Goal: Task Accomplishment & Management: Use online tool/utility

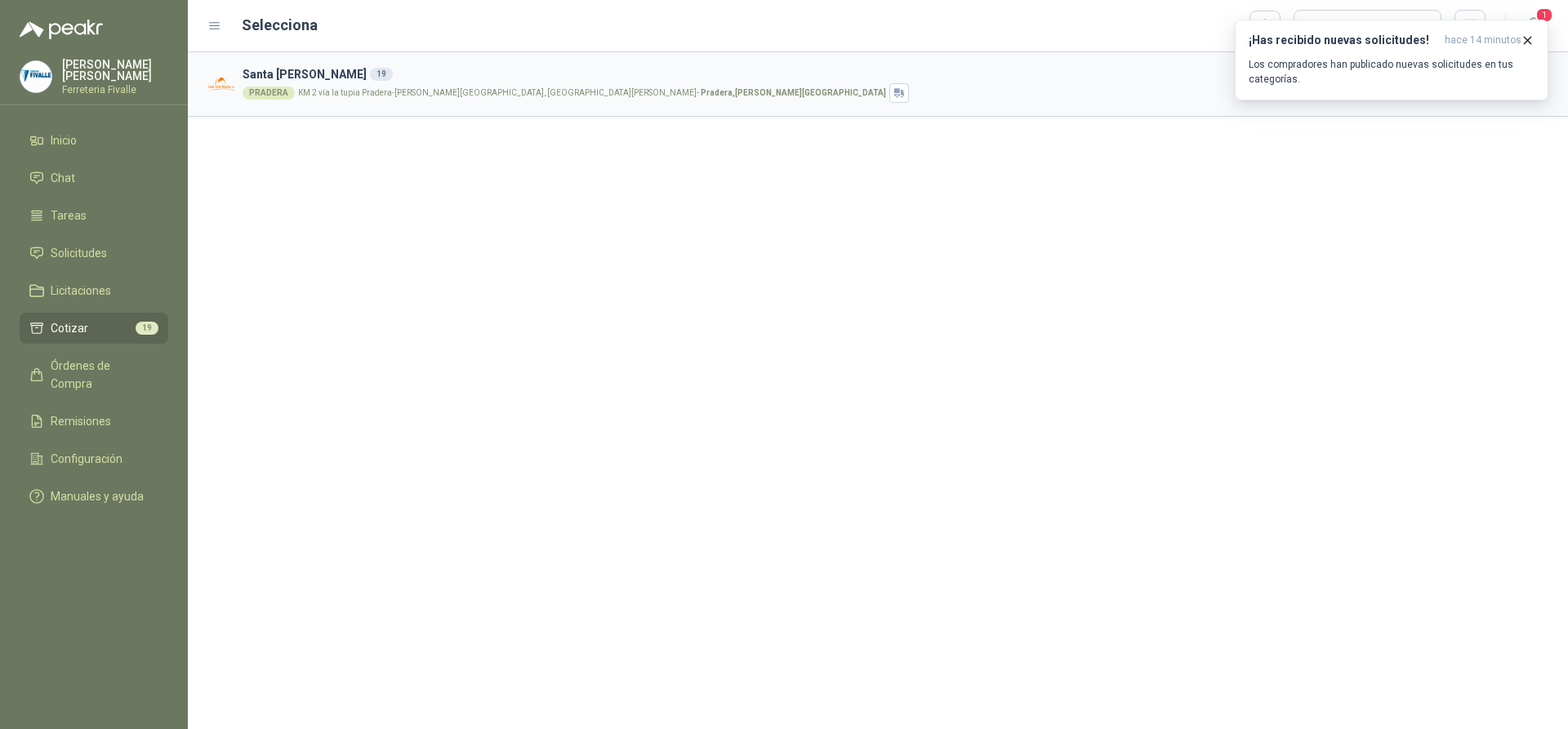
click at [114, 333] on li "Cotizar 19" at bounding box center [93, 329] width 129 height 18
click at [1530, 36] on icon "button" at bounding box center [1528, 40] width 14 height 14
click at [1482, 80] on button "Cotizar" at bounding box center [1472, 83] width 77 height 33
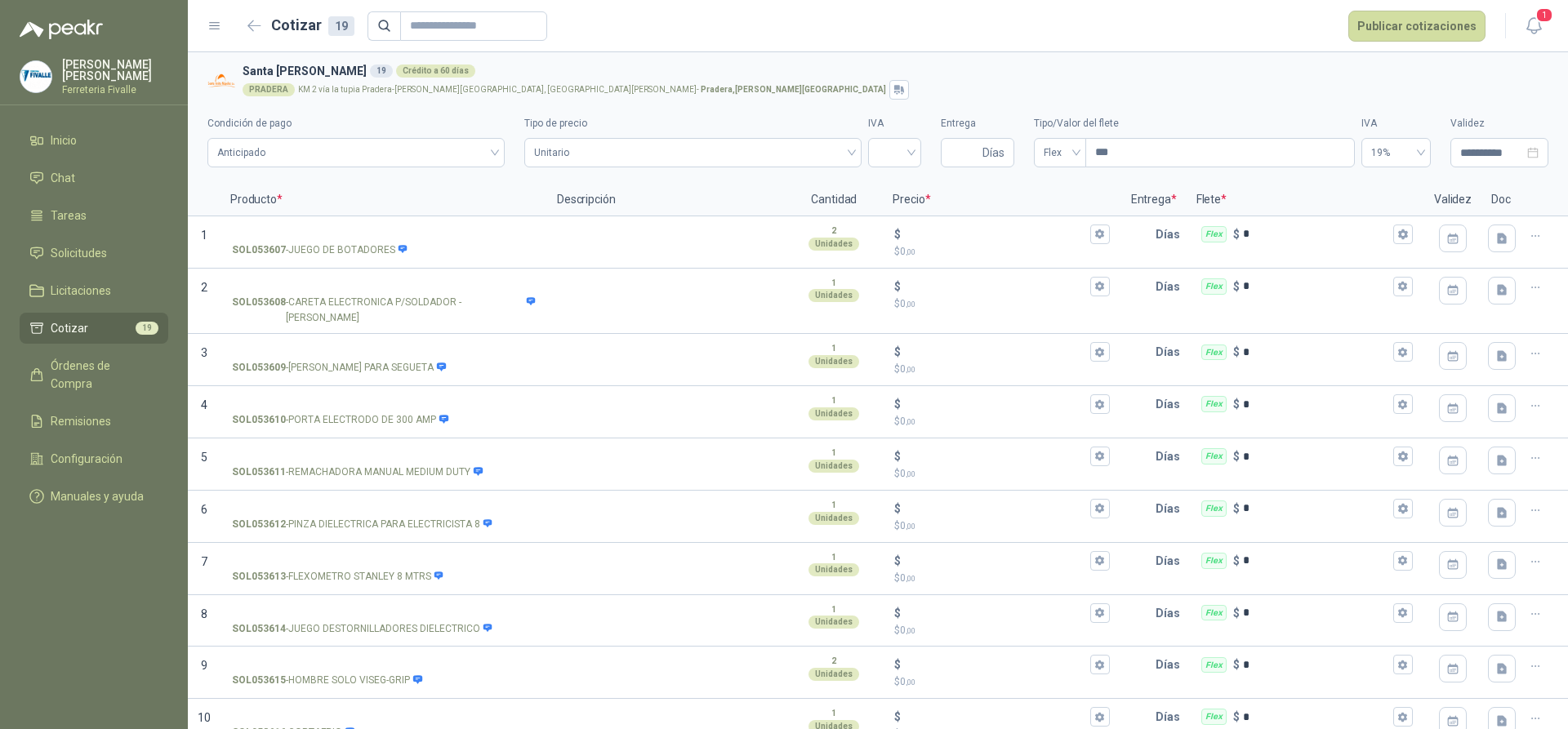
scroll to position [478, 0]
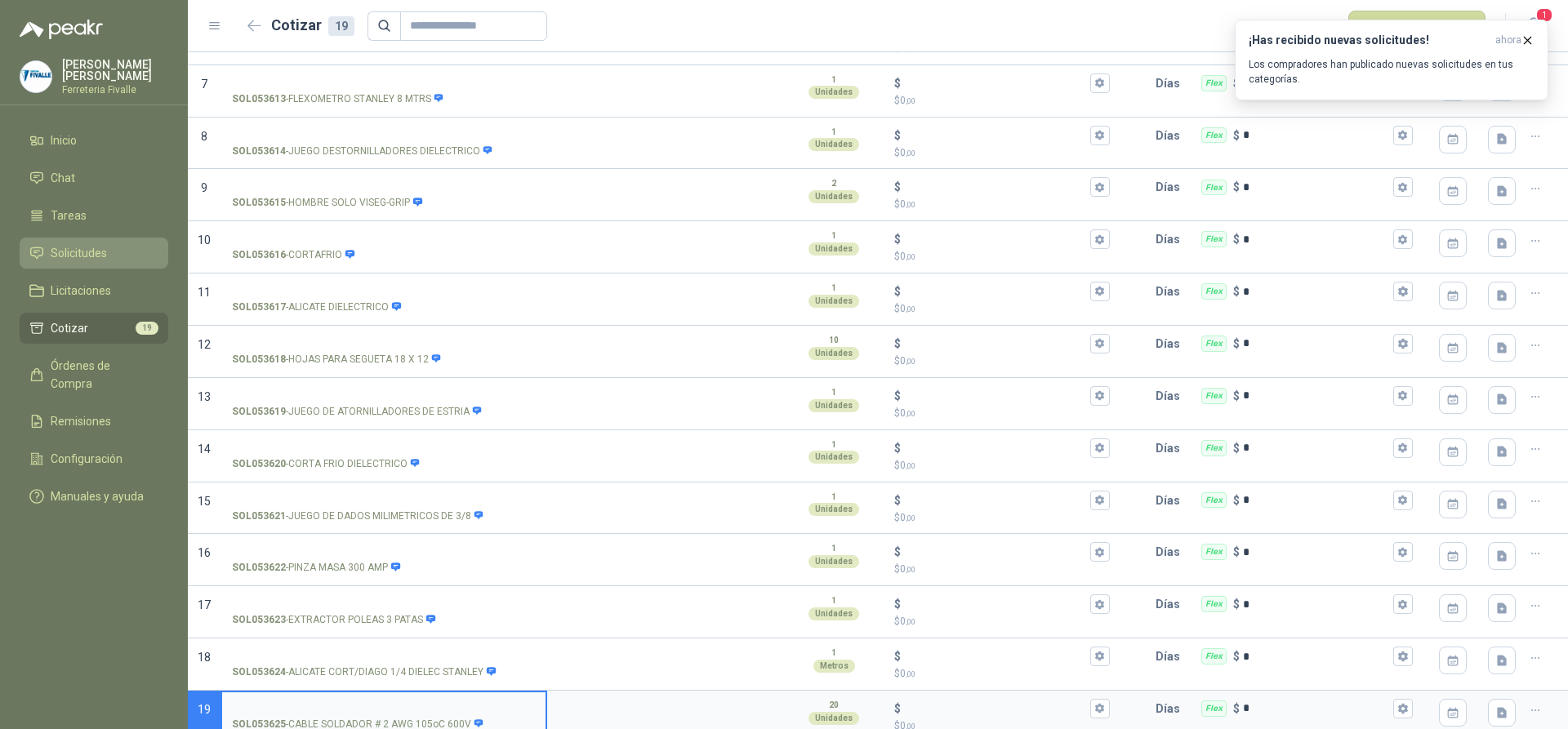
click at [96, 262] on span "Solicitudes" at bounding box center [79, 254] width 57 height 18
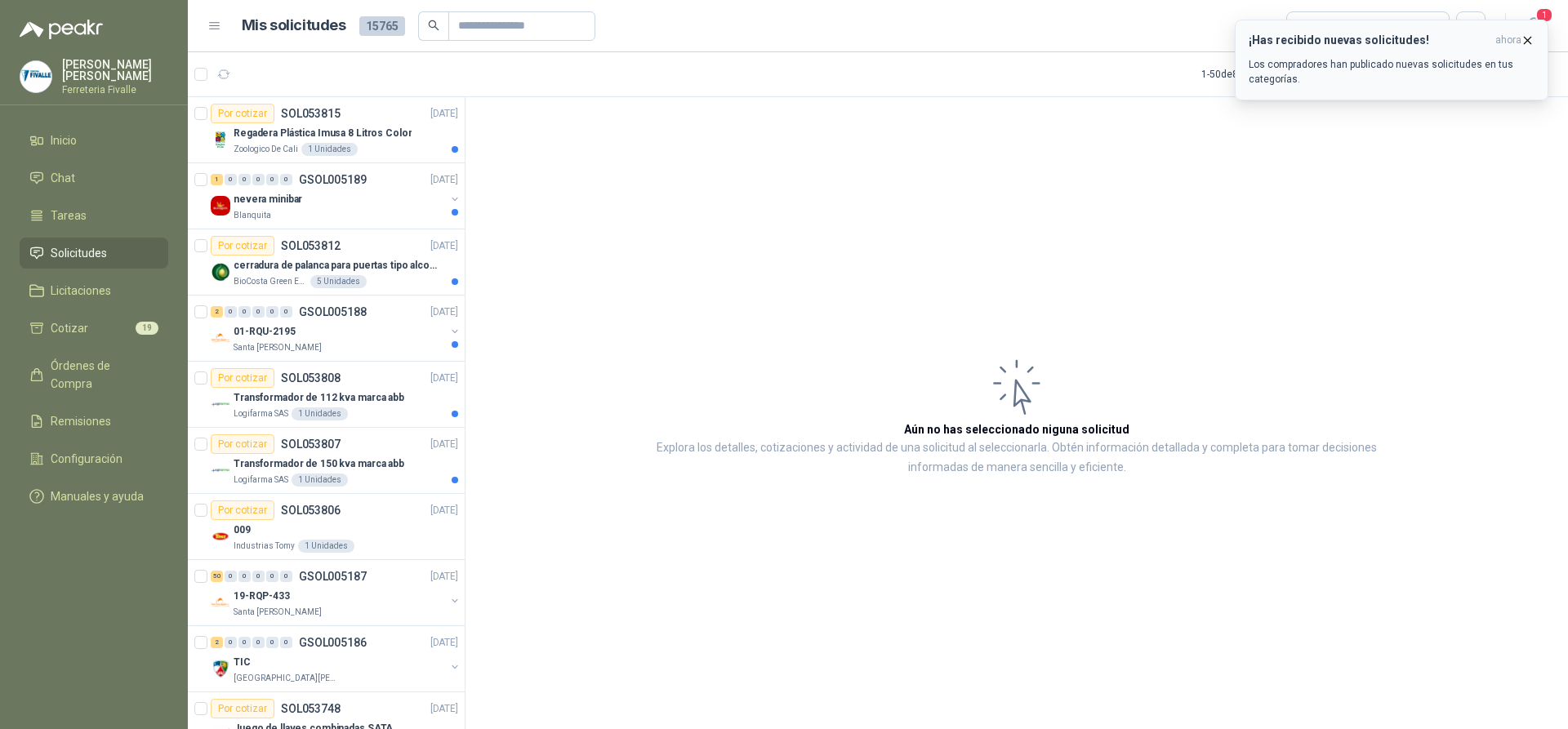
click at [1530, 34] on icon "button" at bounding box center [1528, 40] width 14 height 14
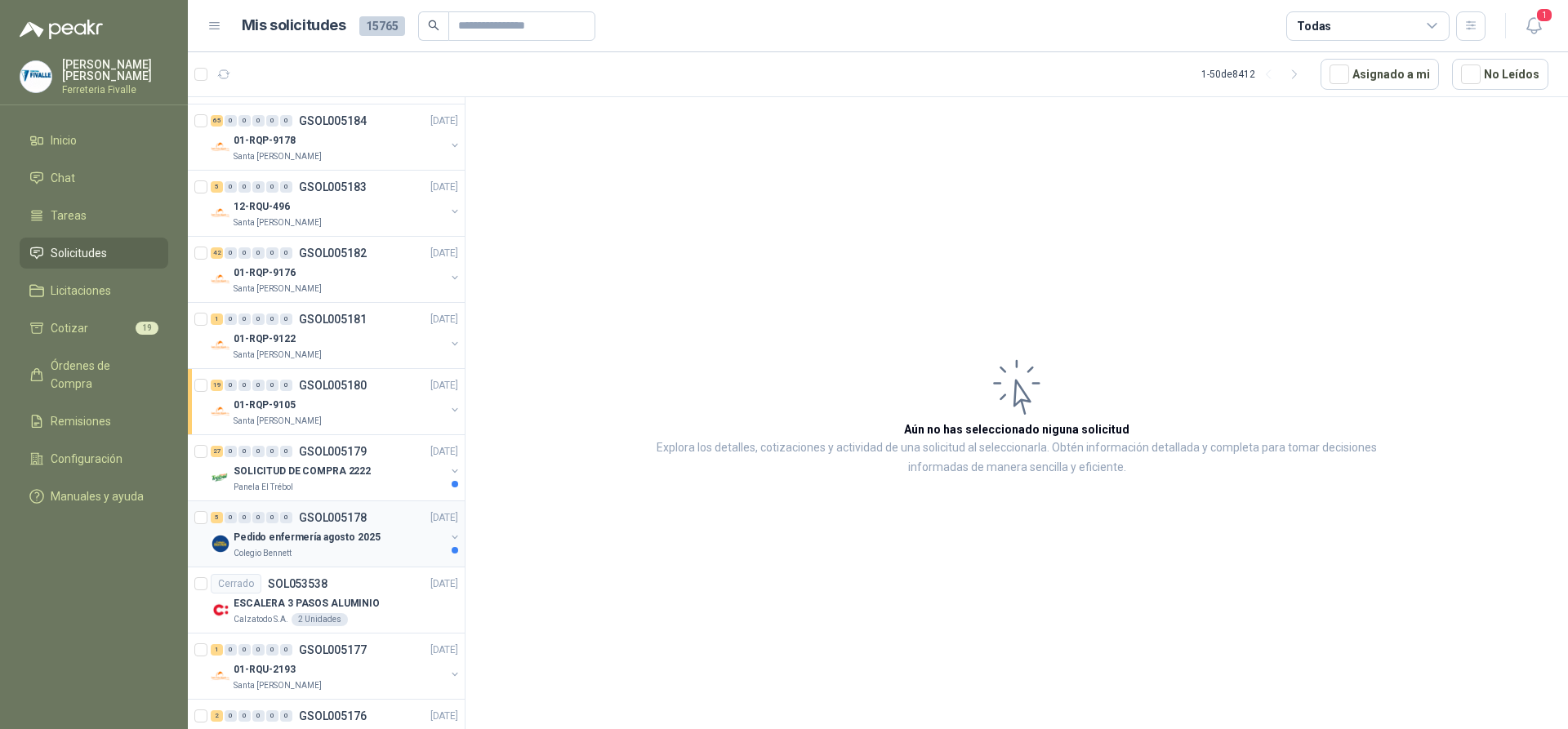
scroll to position [817, 0]
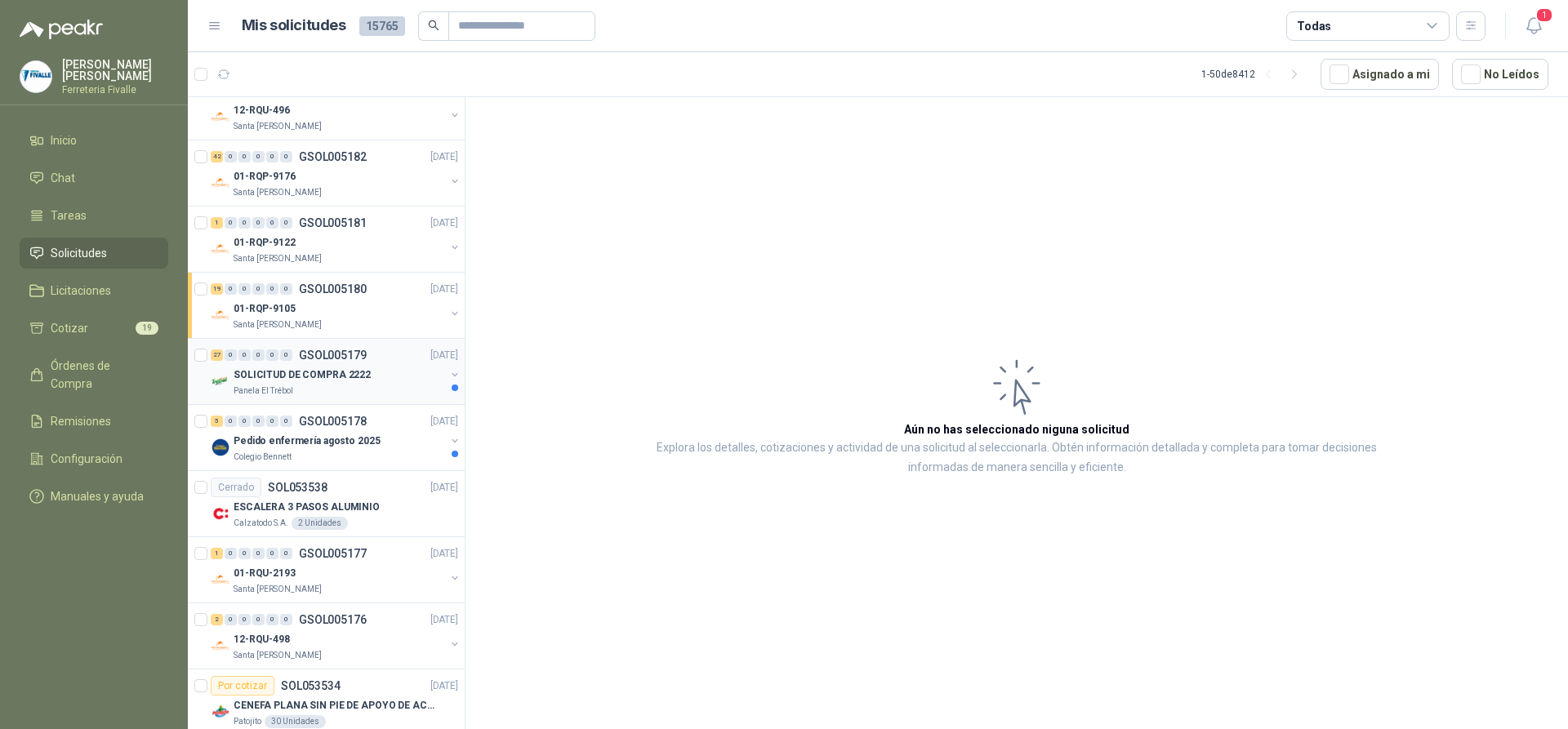
click at [372, 385] on div "Panela El Trébol" at bounding box center [340, 391] width 212 height 13
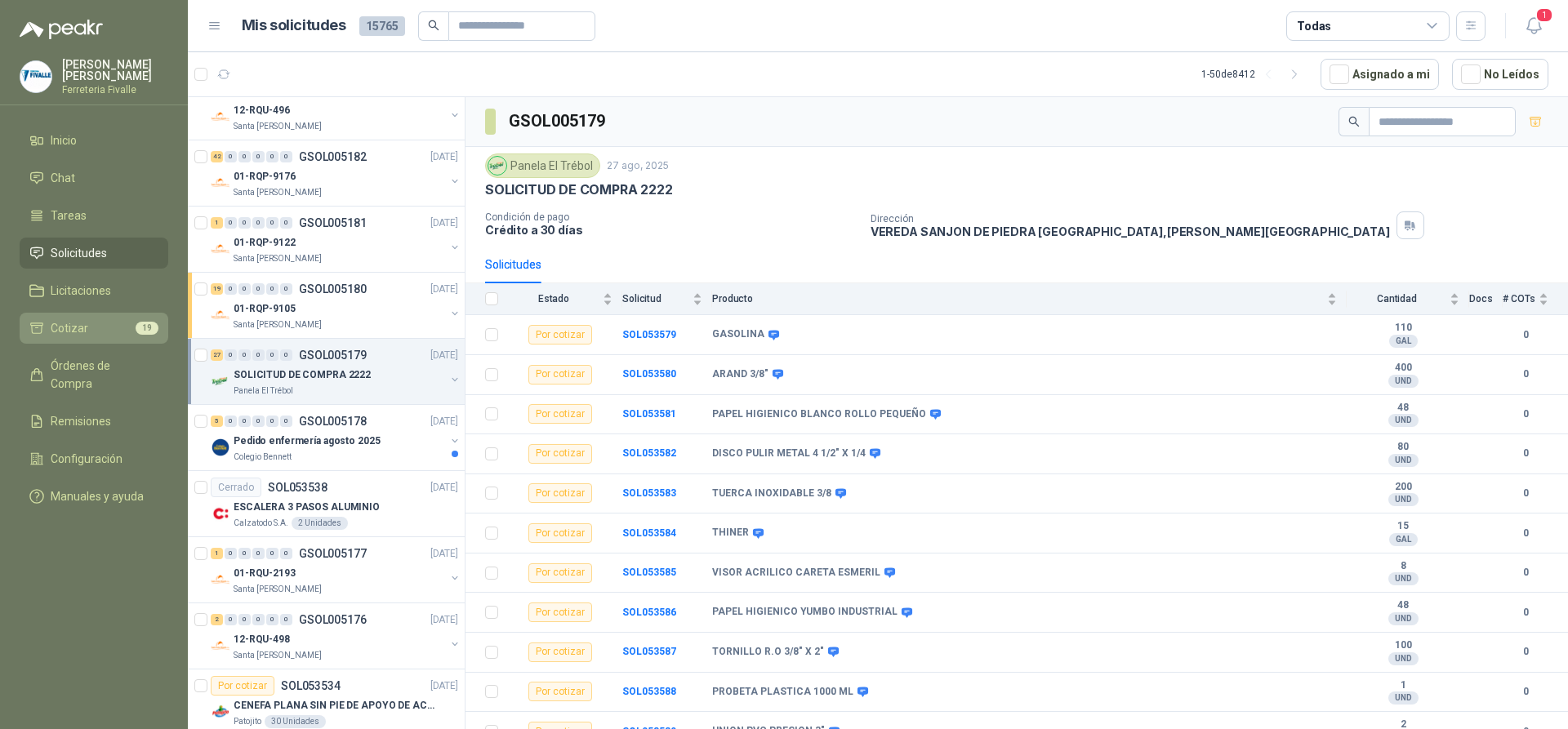
click at [89, 337] on li "Cotizar 19" at bounding box center [93, 329] width 129 height 18
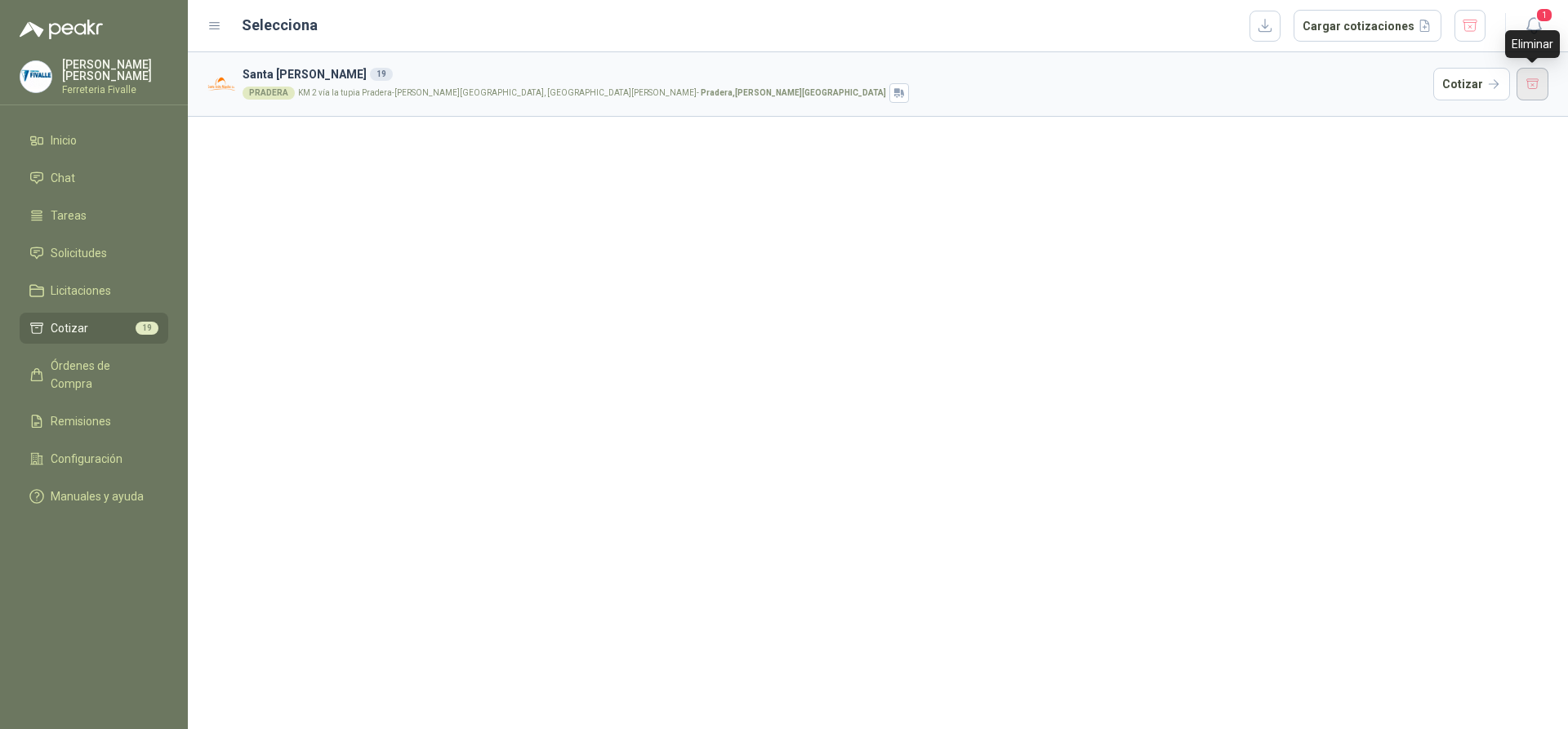
click at [1537, 82] on button "button" at bounding box center [1533, 83] width 33 height 33
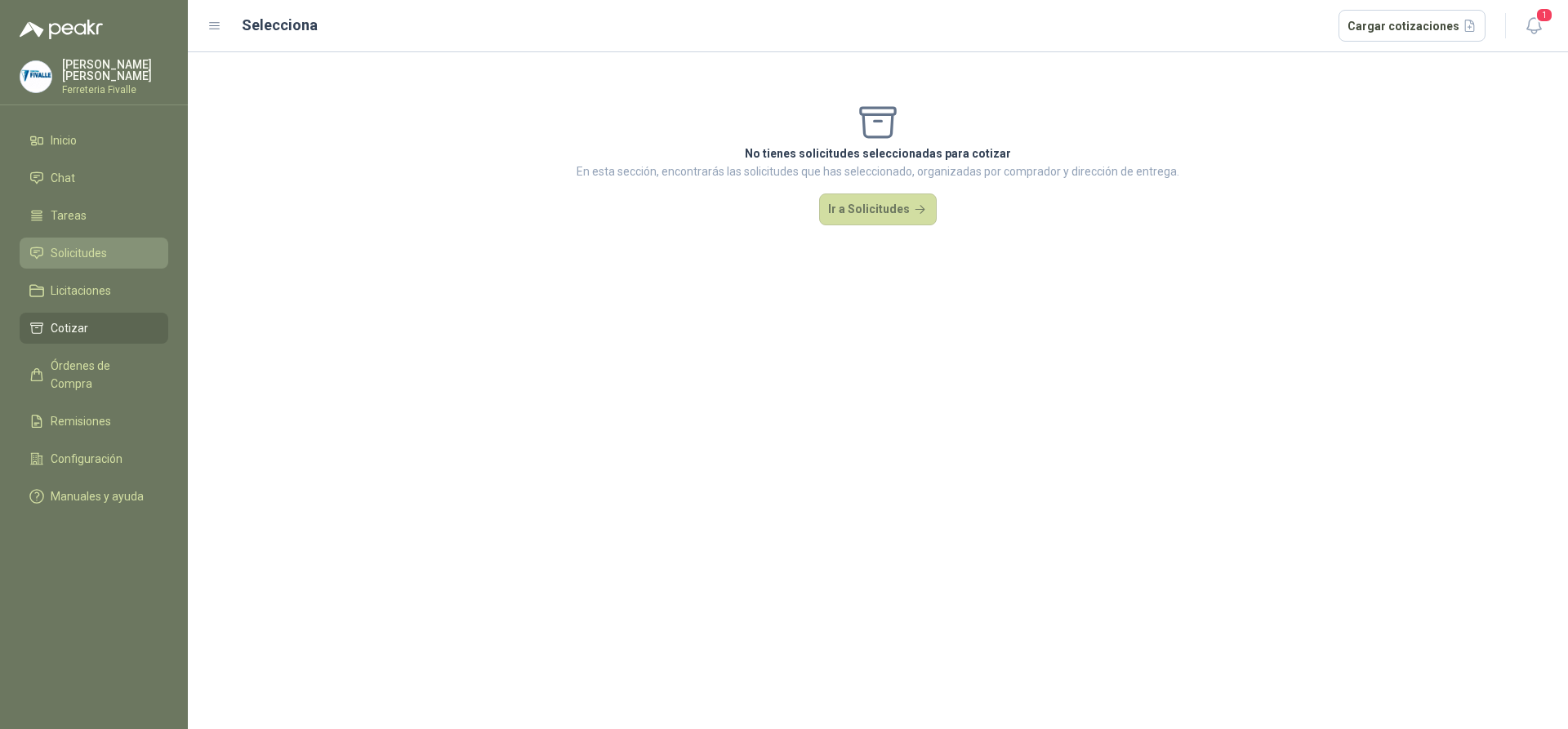
click at [101, 259] on span "Solicitudes" at bounding box center [79, 254] width 57 height 18
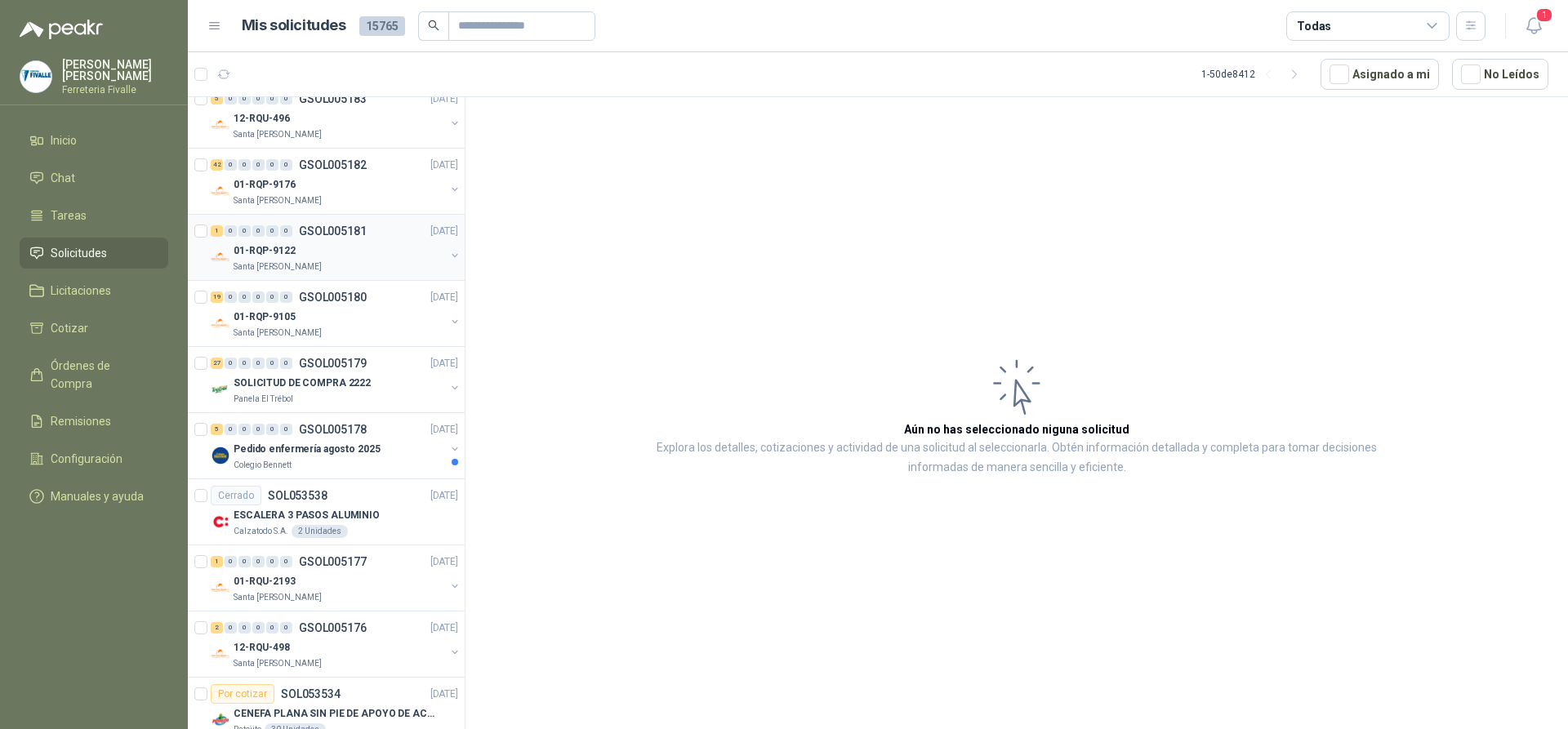
scroll to position [817, 0]
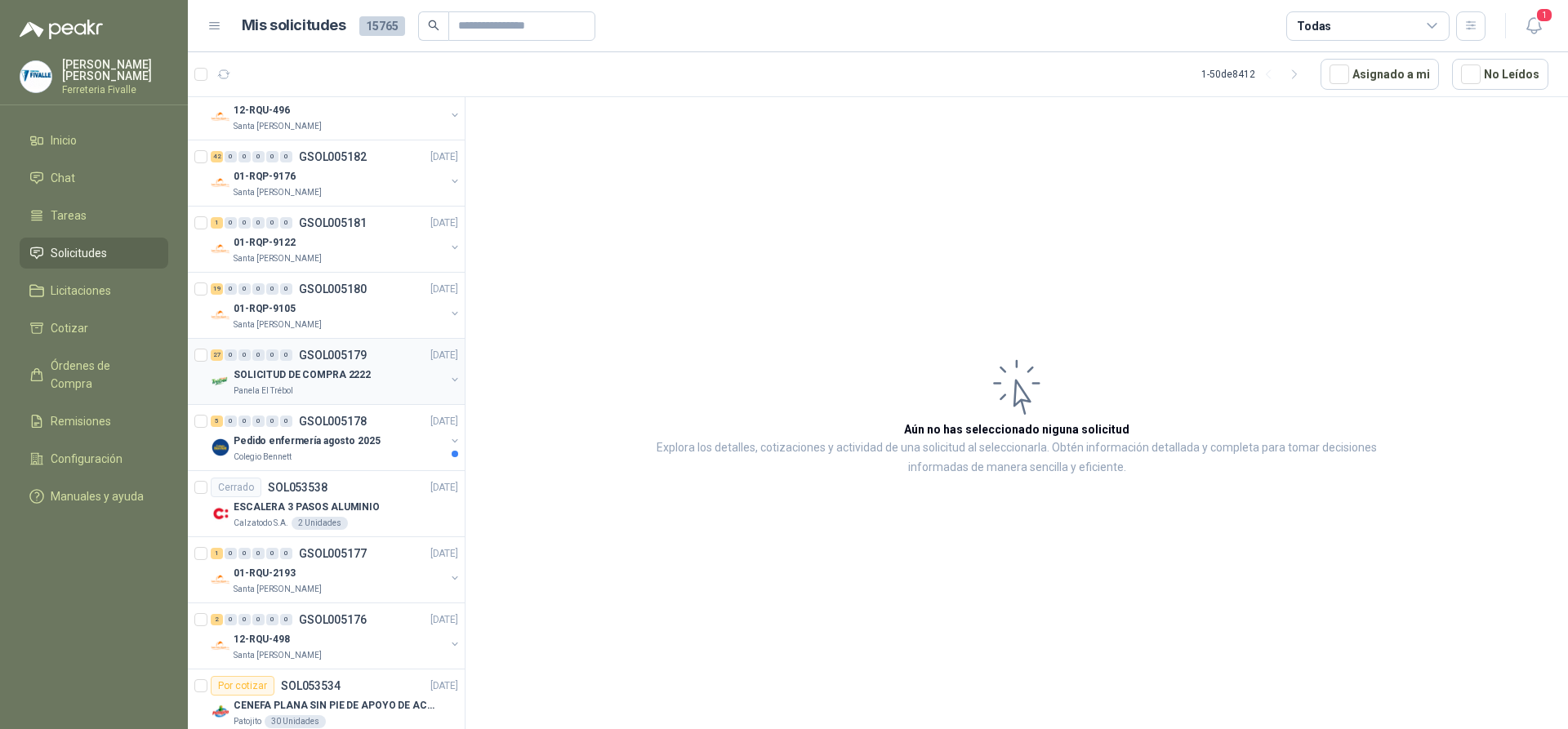
click at [396, 386] on div "Panela El Trébol" at bounding box center [340, 391] width 212 height 13
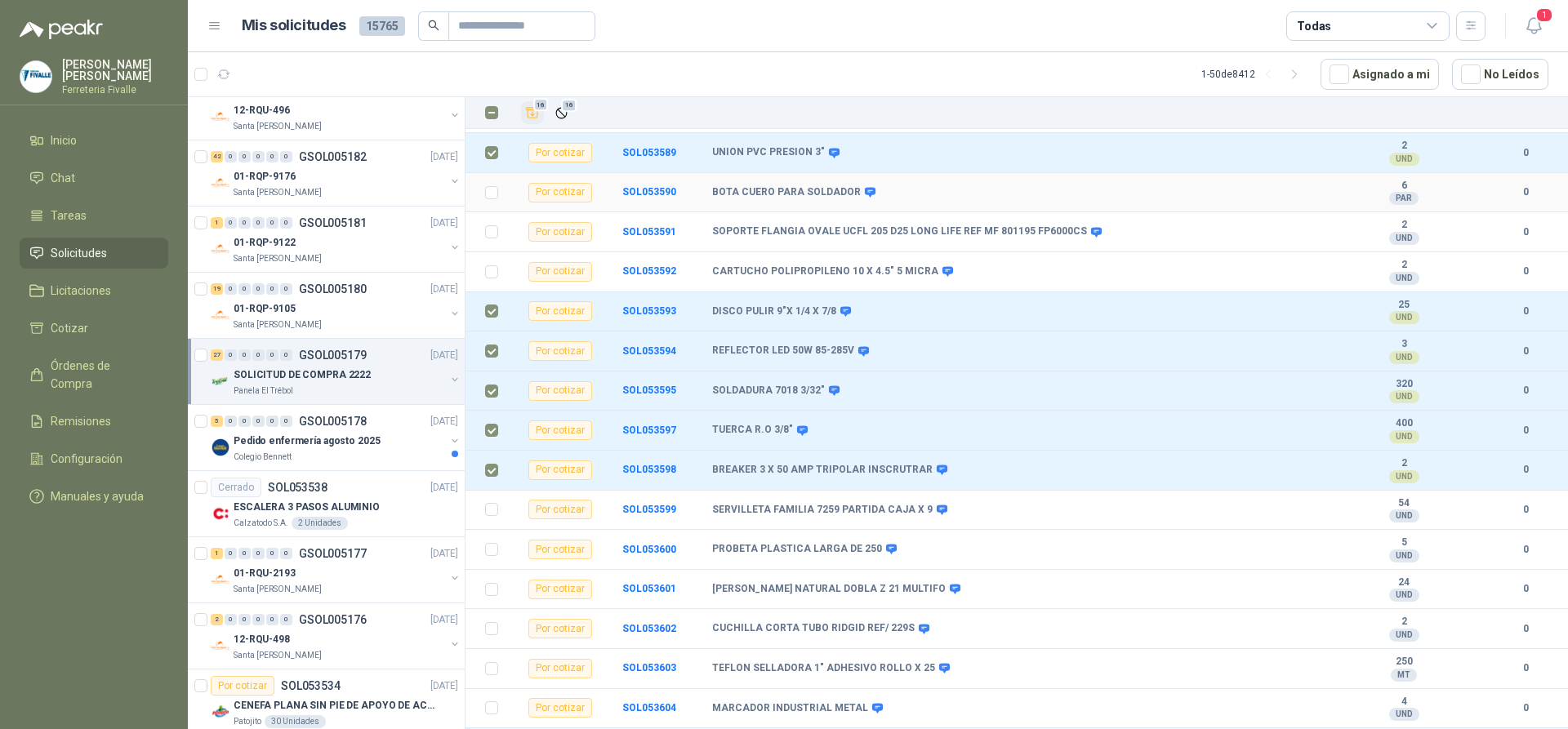
scroll to position [570, 0]
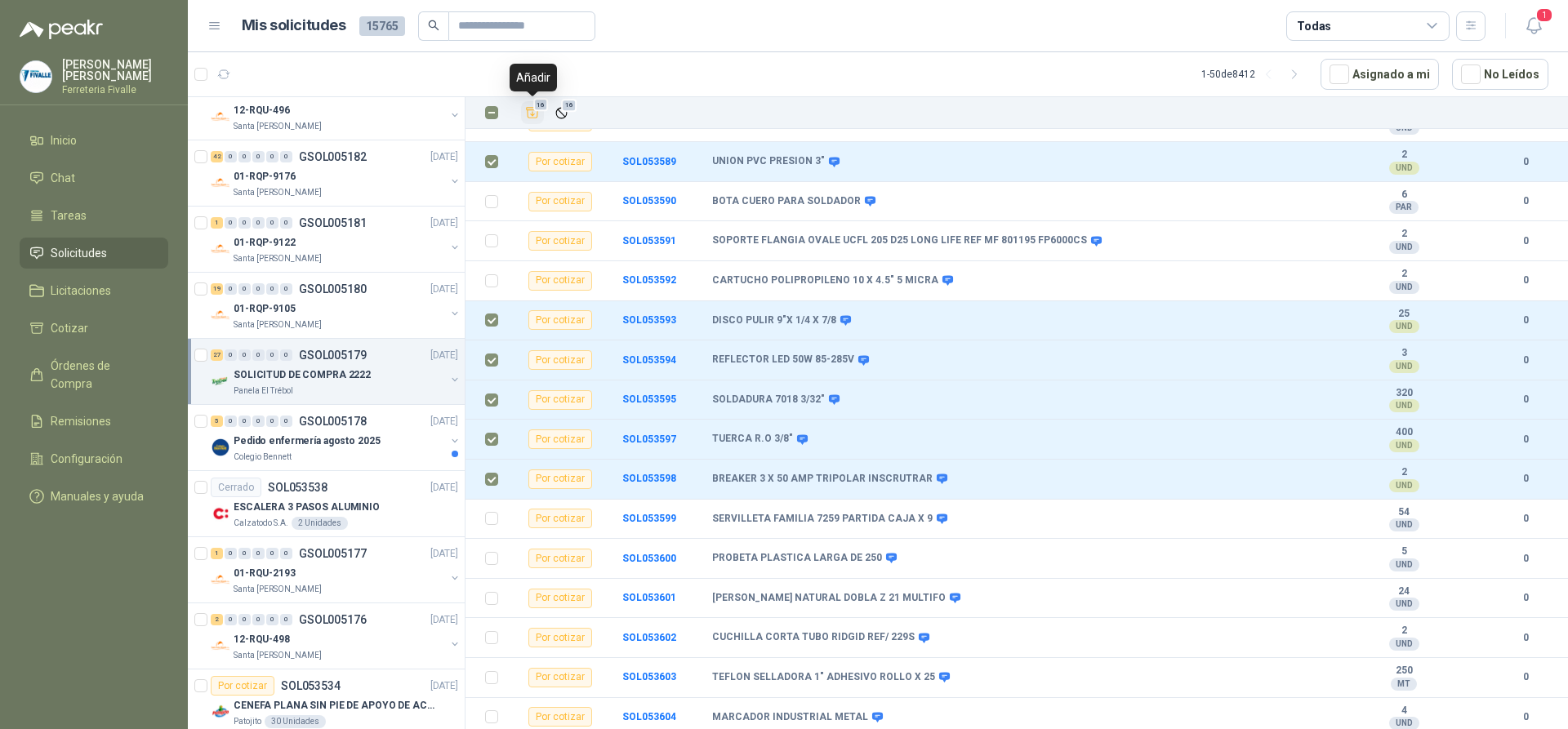
click at [528, 115] on icon "Añadir" at bounding box center [532, 113] width 15 height 15
click at [123, 335] on li "Cotizar 16" at bounding box center [93, 329] width 129 height 18
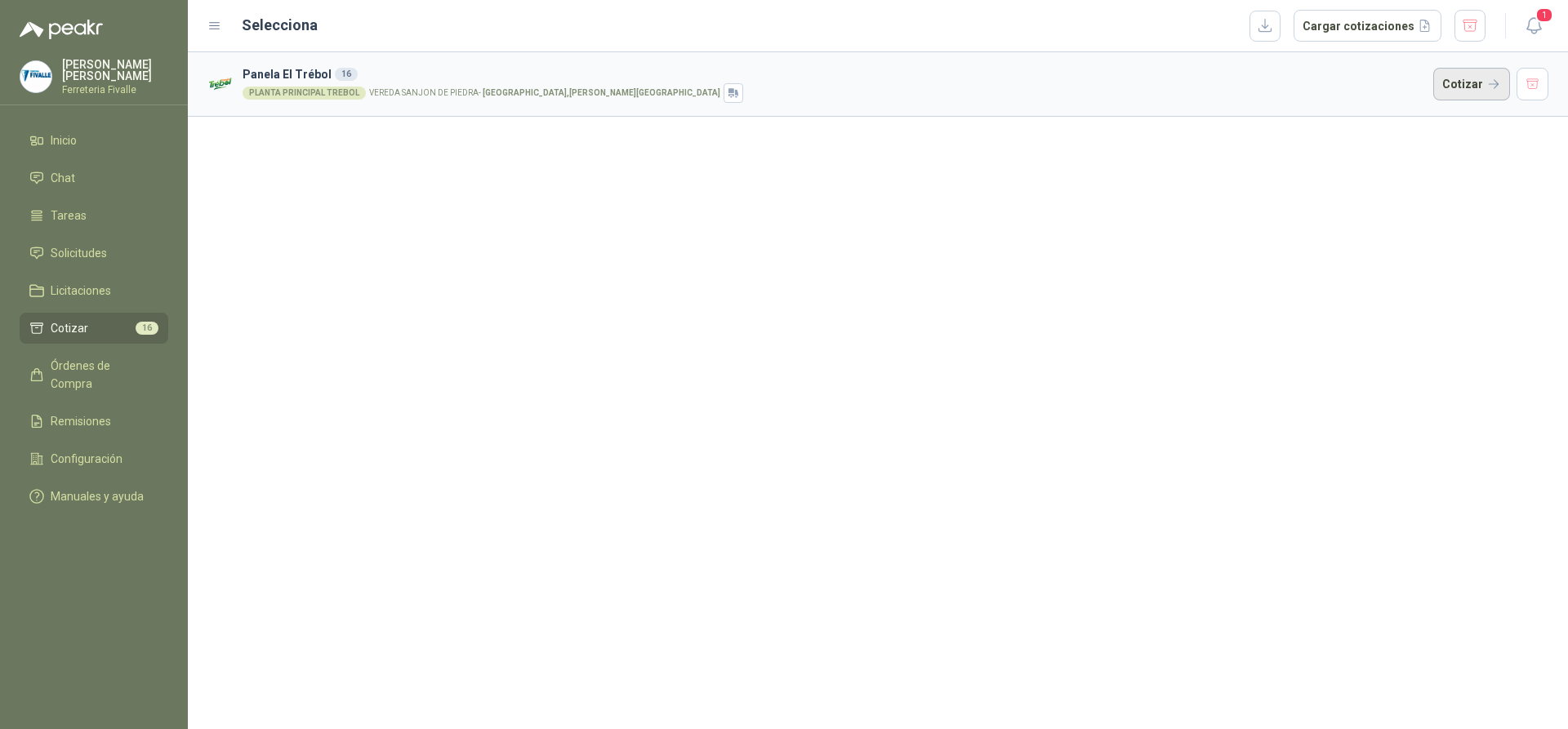
click at [1467, 77] on button "Cotizar" at bounding box center [1472, 83] width 77 height 33
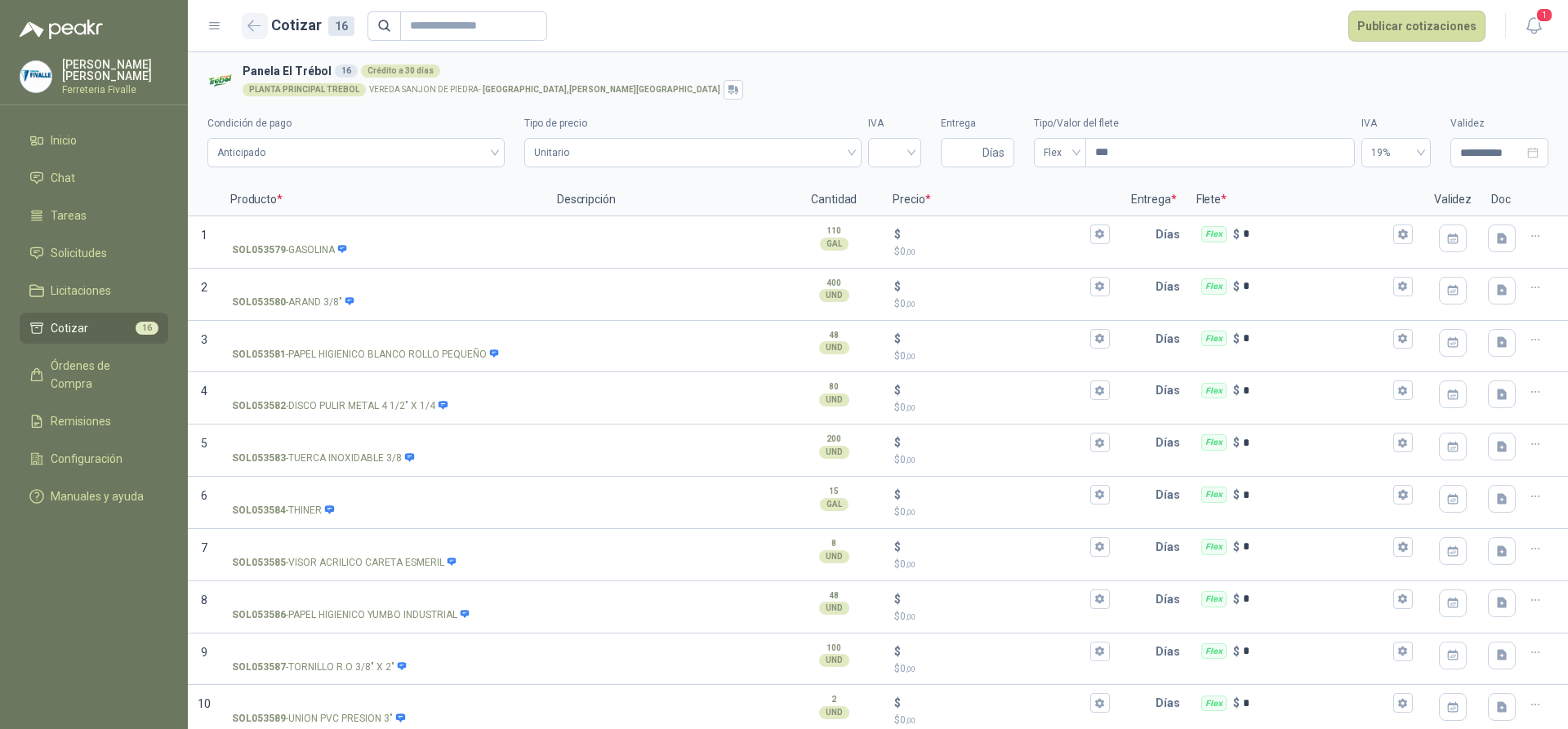
click at [250, 28] on icon "button" at bounding box center [255, 25] width 13 height 10
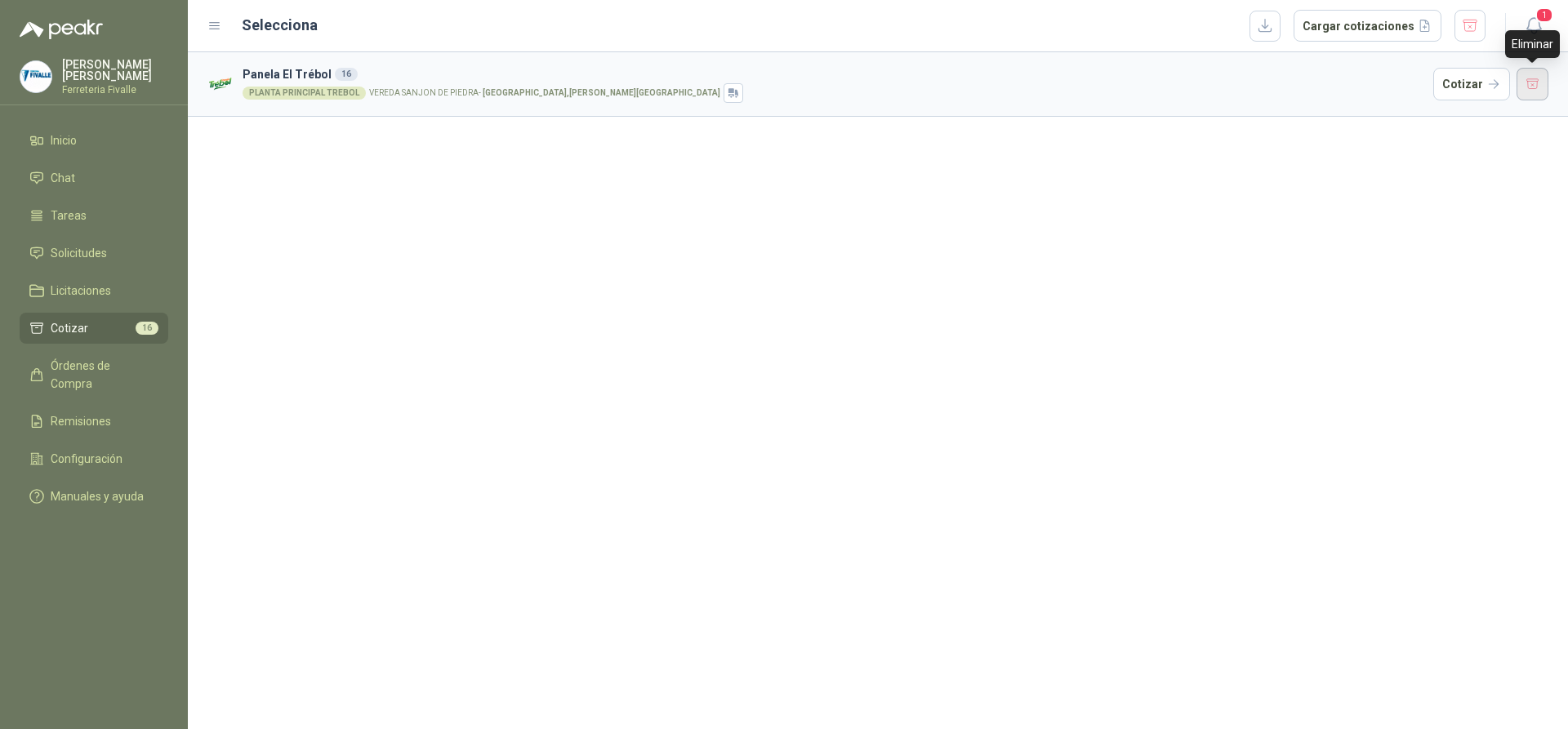
click at [1539, 88] on button "button" at bounding box center [1533, 83] width 33 height 33
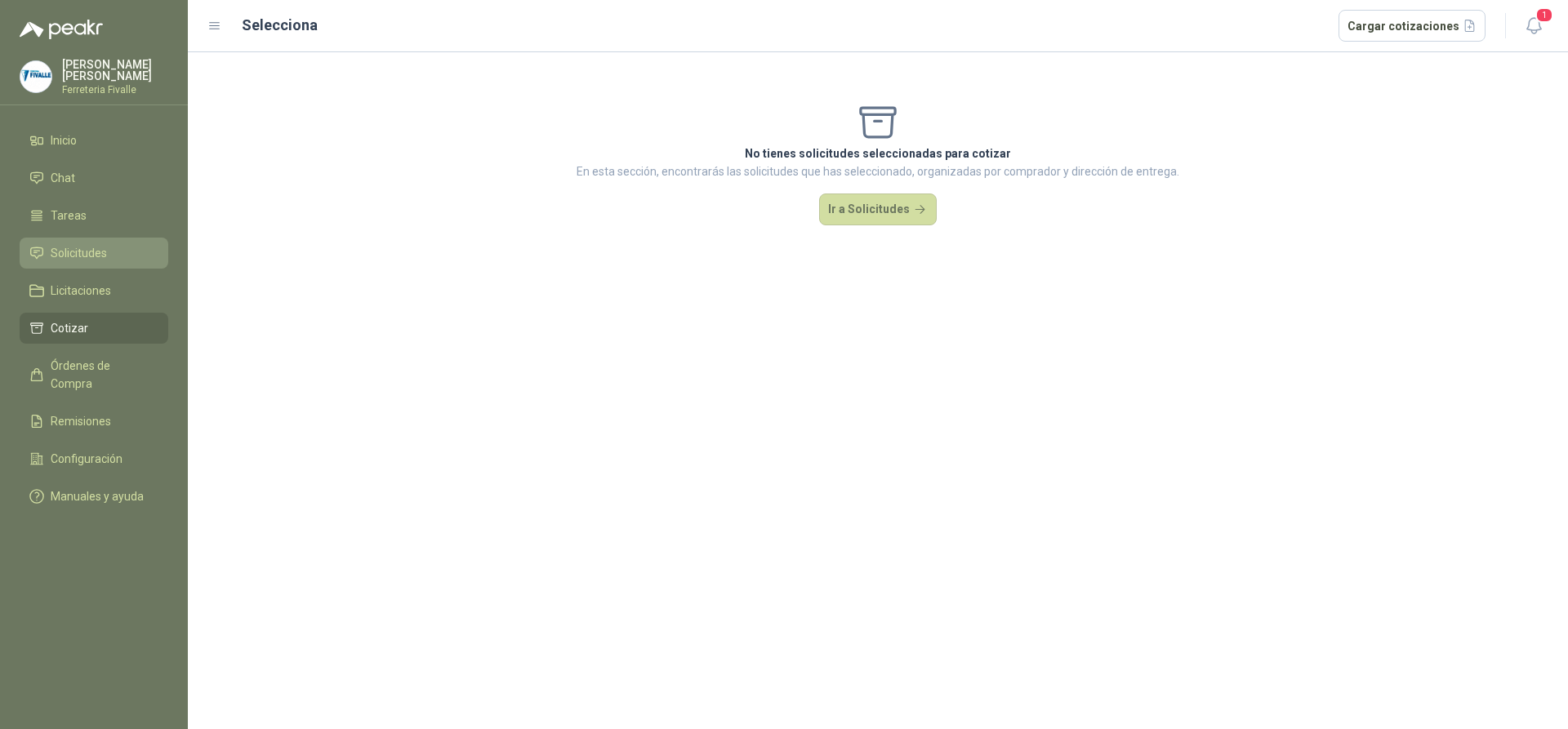
click at [71, 260] on span "Solicitudes" at bounding box center [79, 254] width 57 height 18
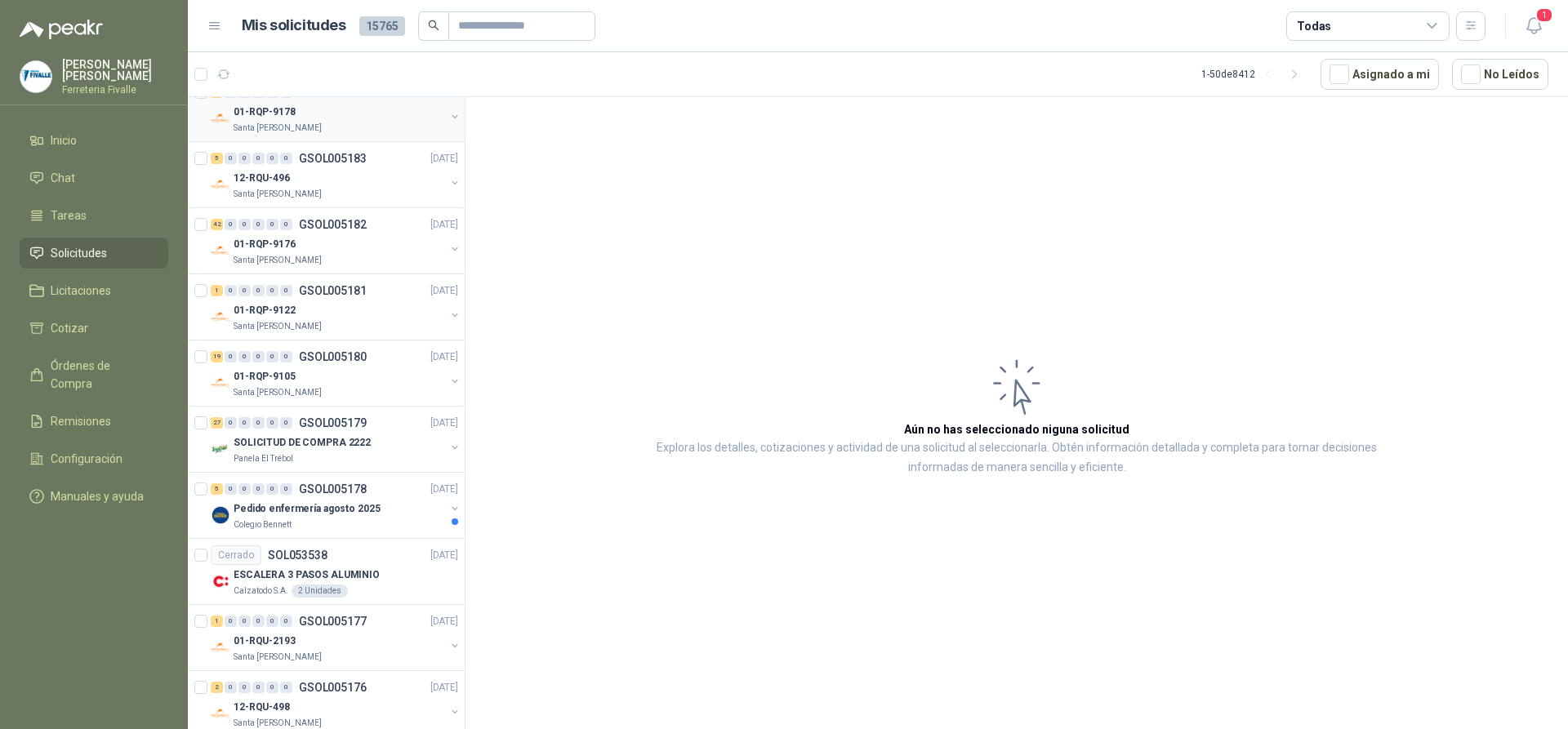
scroll to position [817, 0]
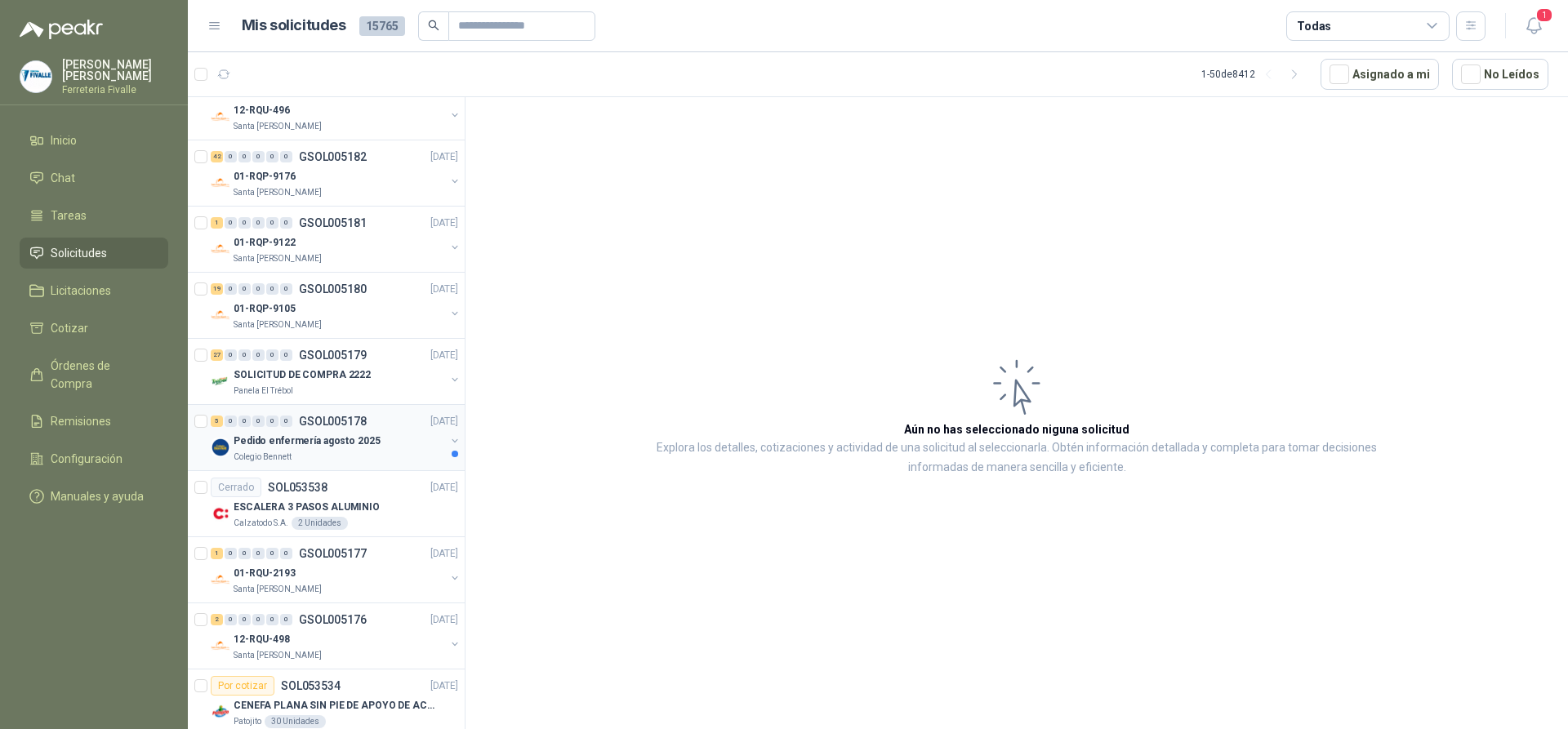
click at [394, 437] on div "Pedido enfermería agosto 2025" at bounding box center [340, 440] width 212 height 19
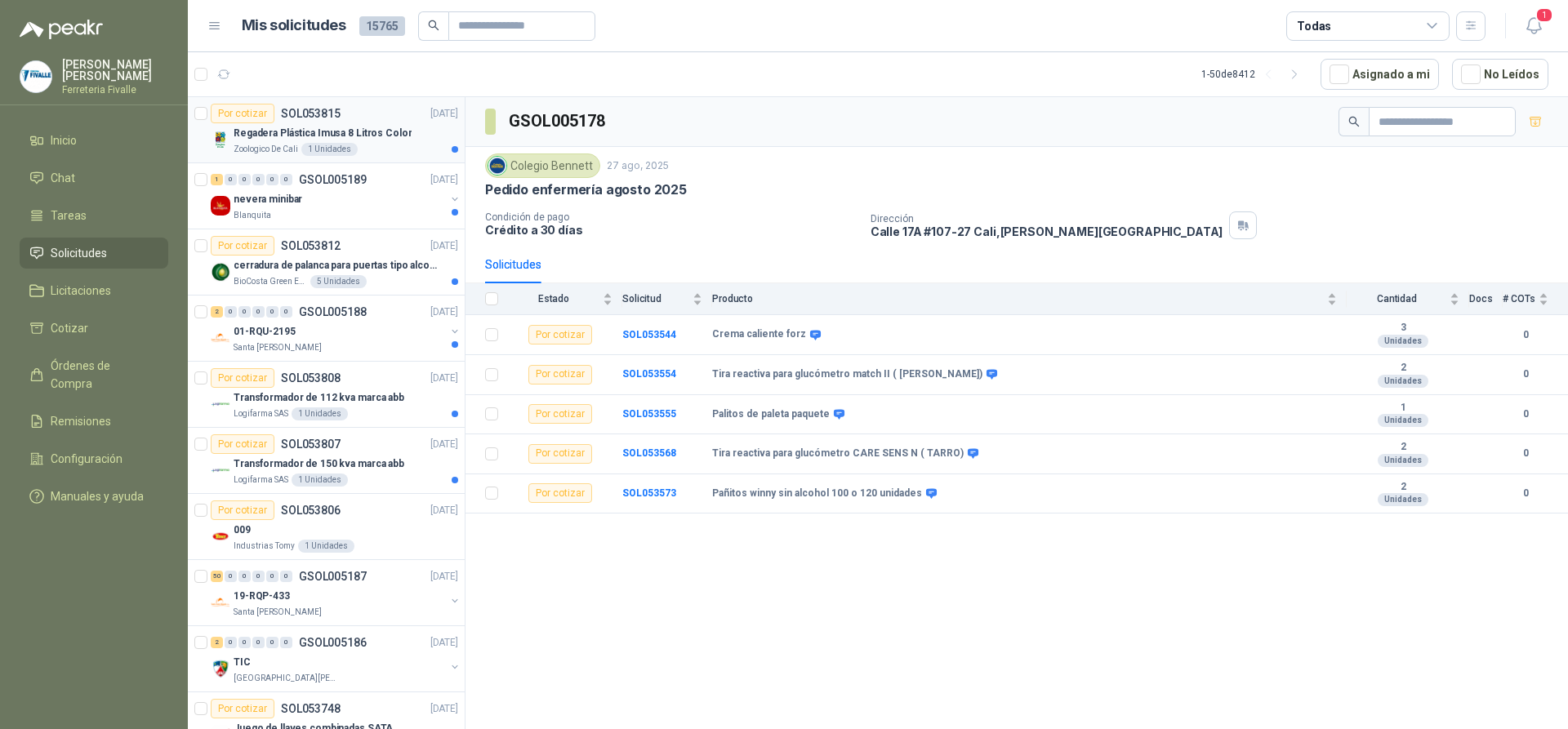
click at [378, 149] on div "Zoologico De Cali 1 Unidades" at bounding box center [345, 149] width 224 height 13
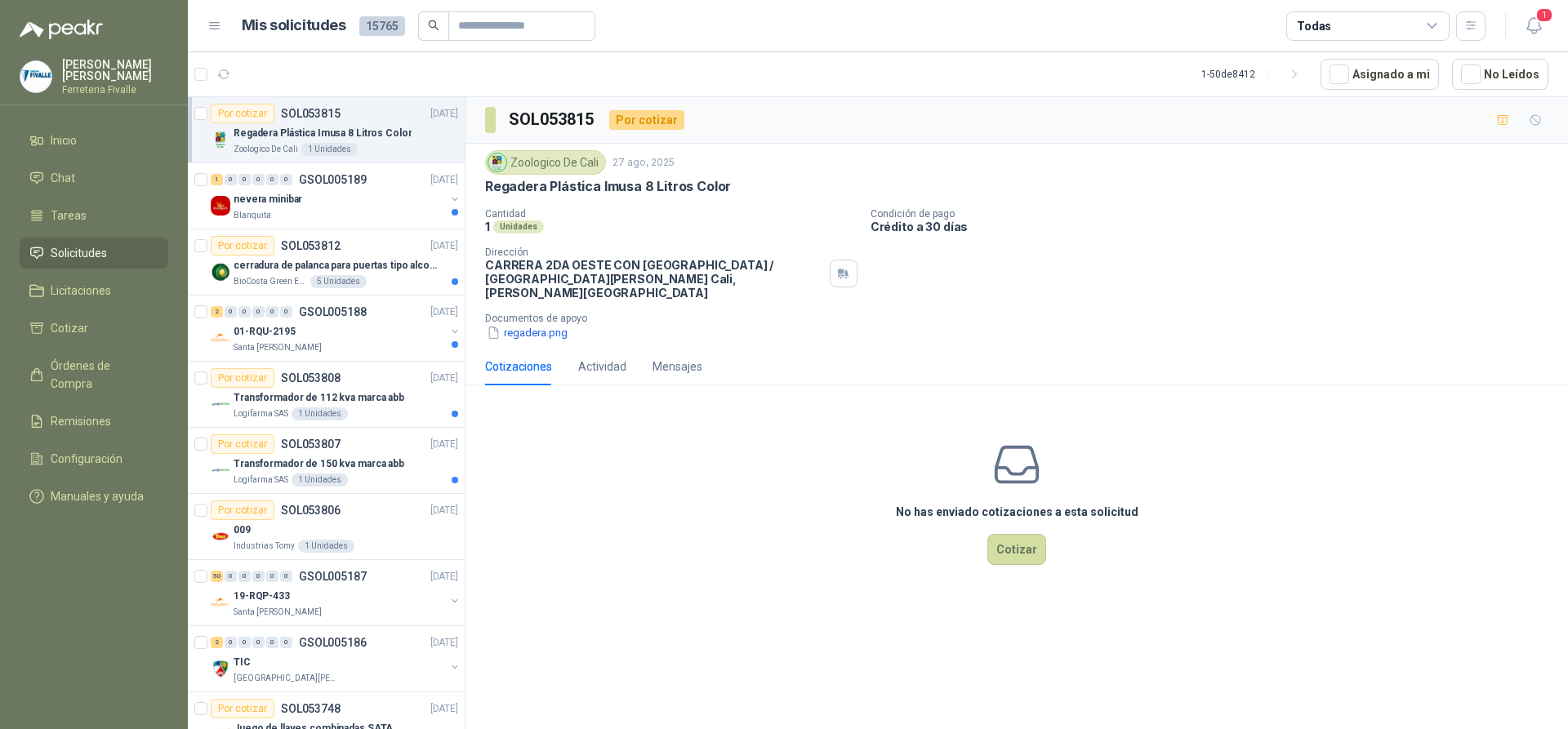
click at [557, 329] on div "Zoologico De Cali [DATE] Regadera Plástica Imusa 8 Litros Color Cantidad 1 Unid…" at bounding box center [1016, 245] width 1102 height 204
click at [558, 324] on button "regadera.png" at bounding box center [527, 333] width 84 height 18
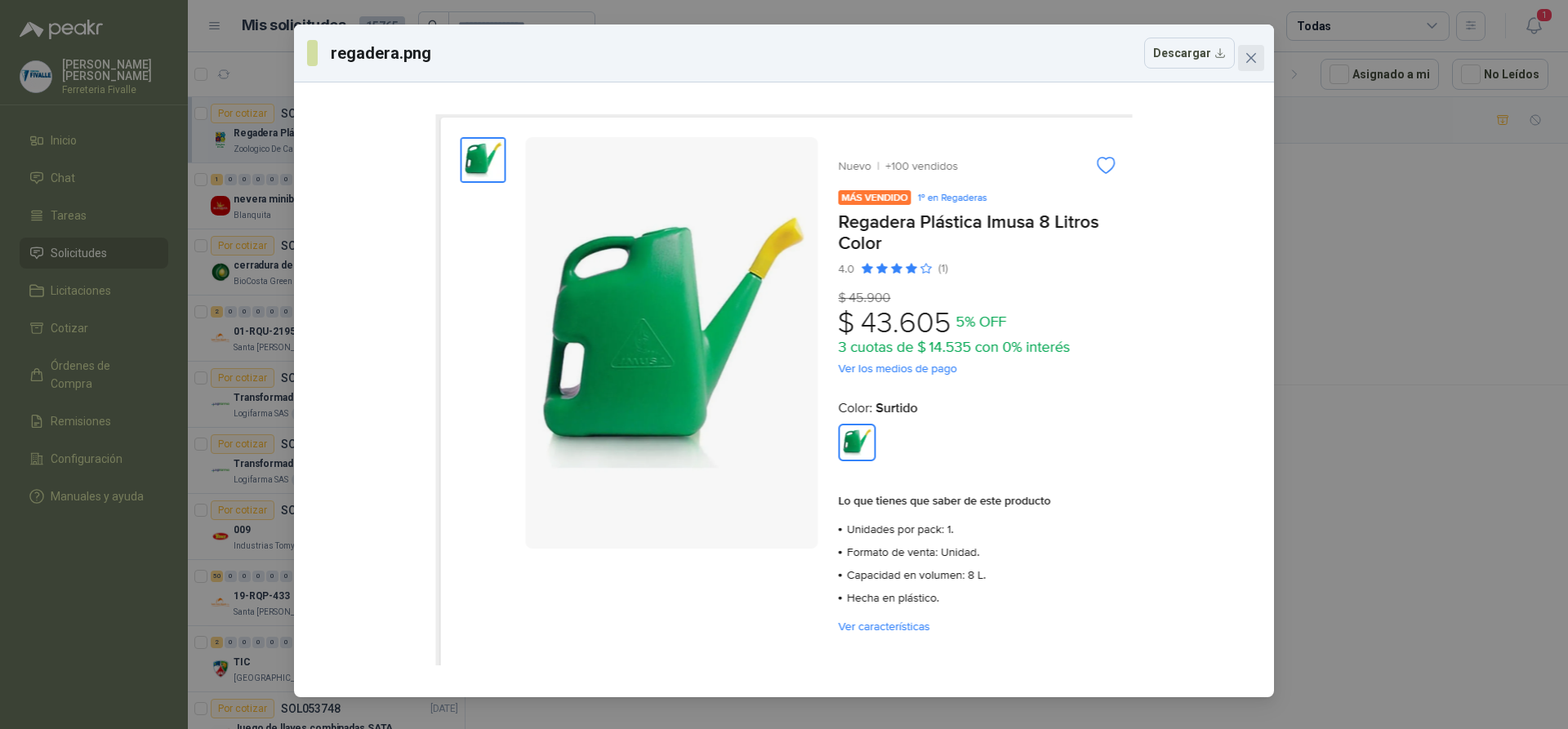
click at [1257, 54] on icon "close" at bounding box center [1252, 58] width 13 height 13
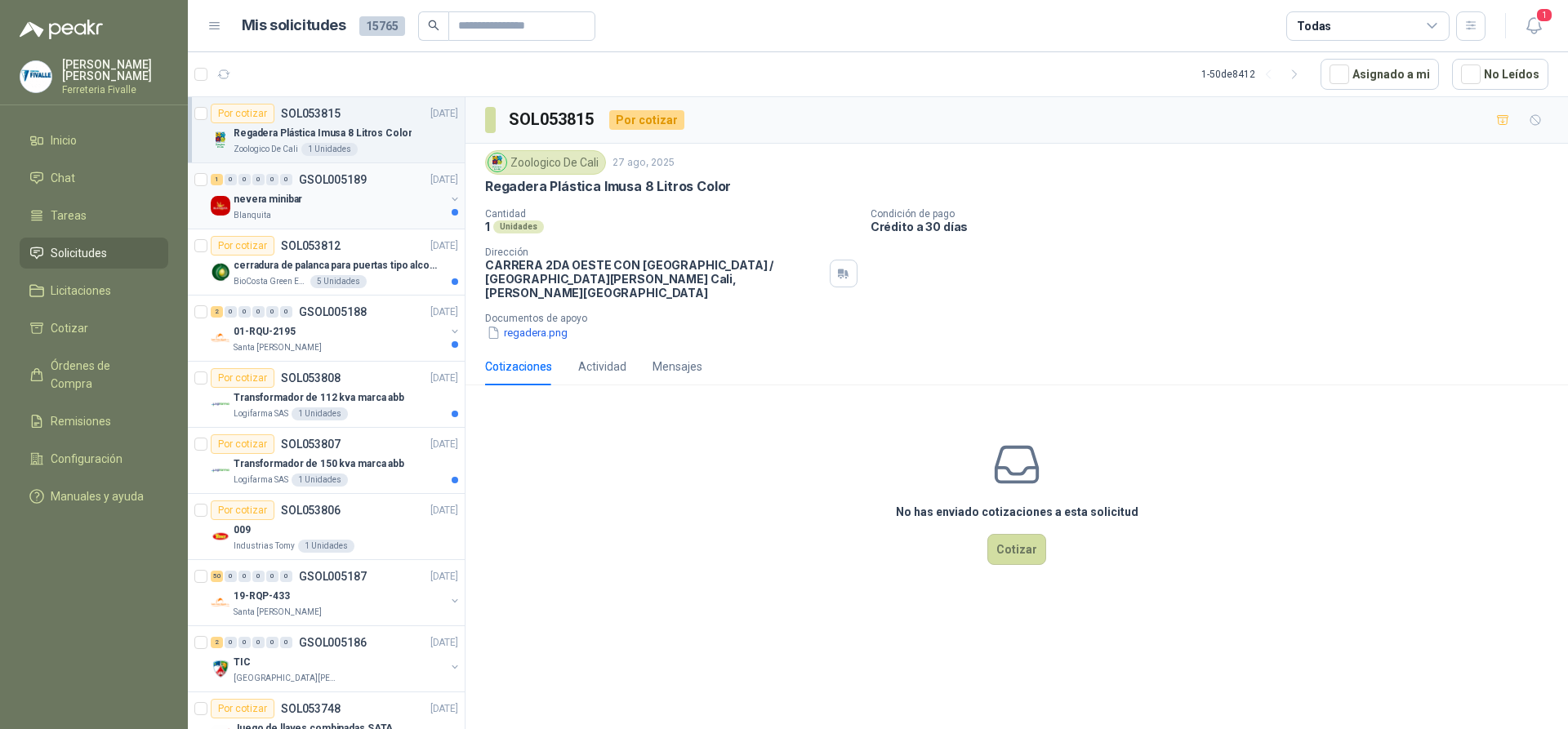
click at [373, 216] on div "Blanquita" at bounding box center [340, 216] width 212 height 13
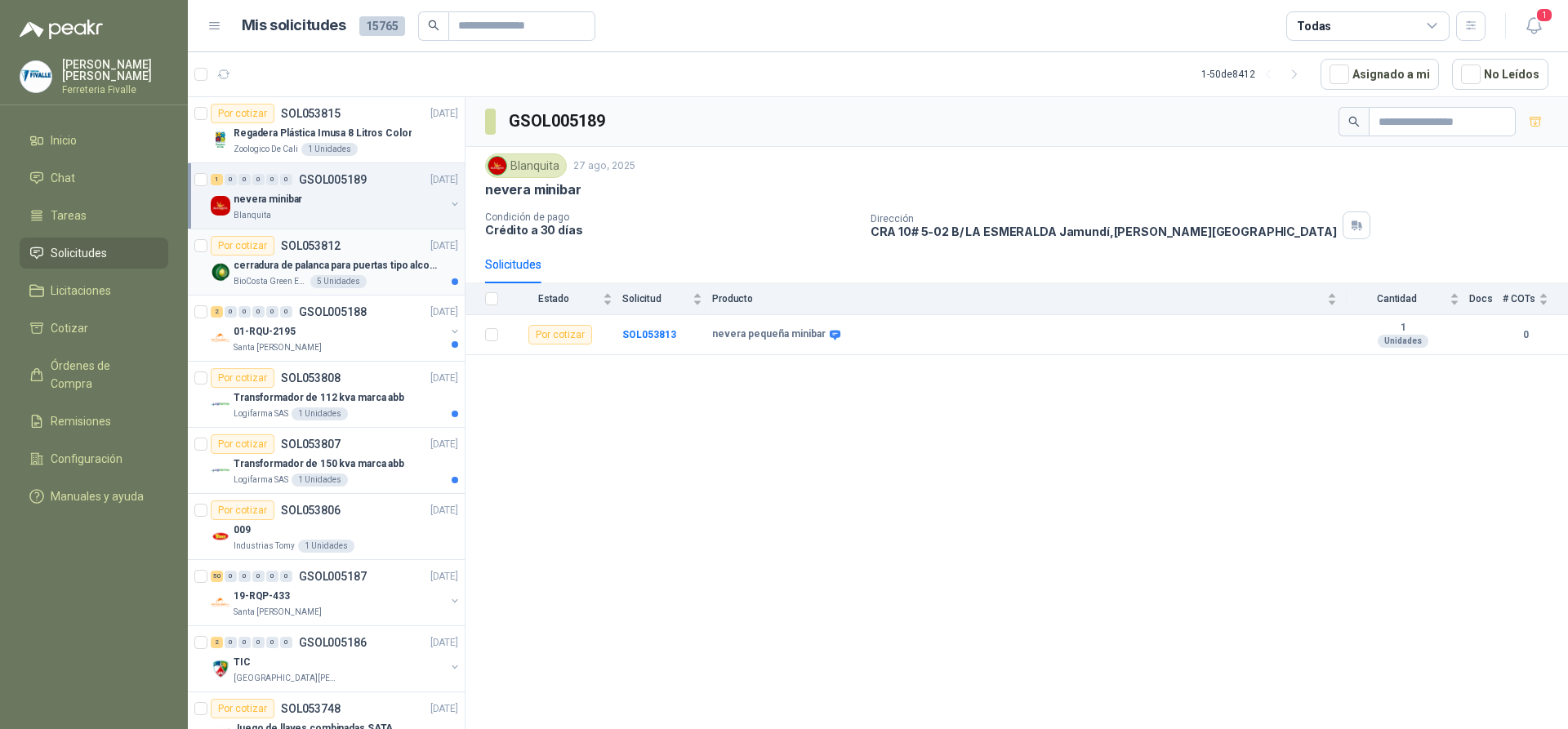
click at [358, 279] on div "5 Unidades" at bounding box center [339, 282] width 57 height 13
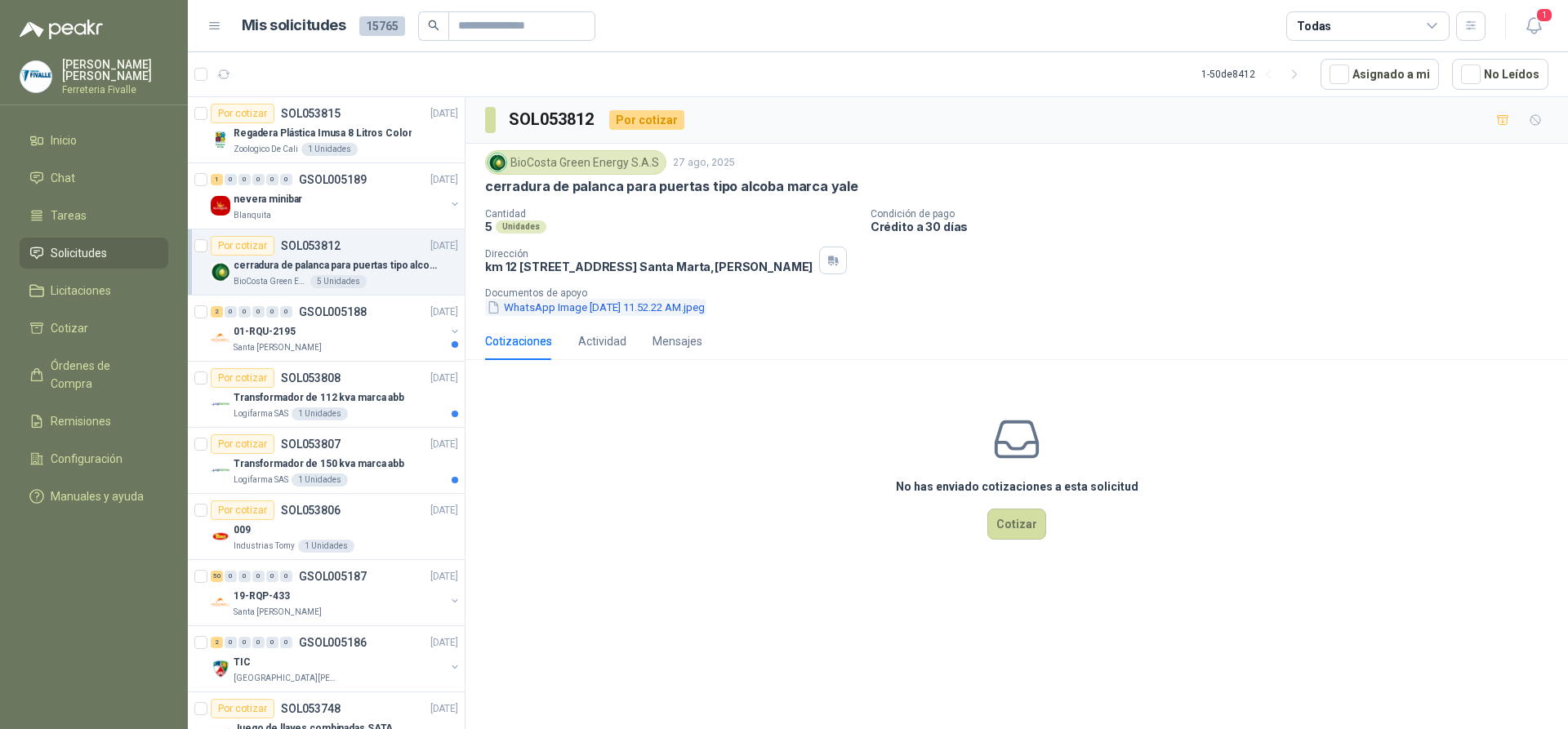
click at [608, 316] on button "WhatsApp Image [DATE] 11.52.22 AM.jpeg" at bounding box center [595, 307] width 221 height 18
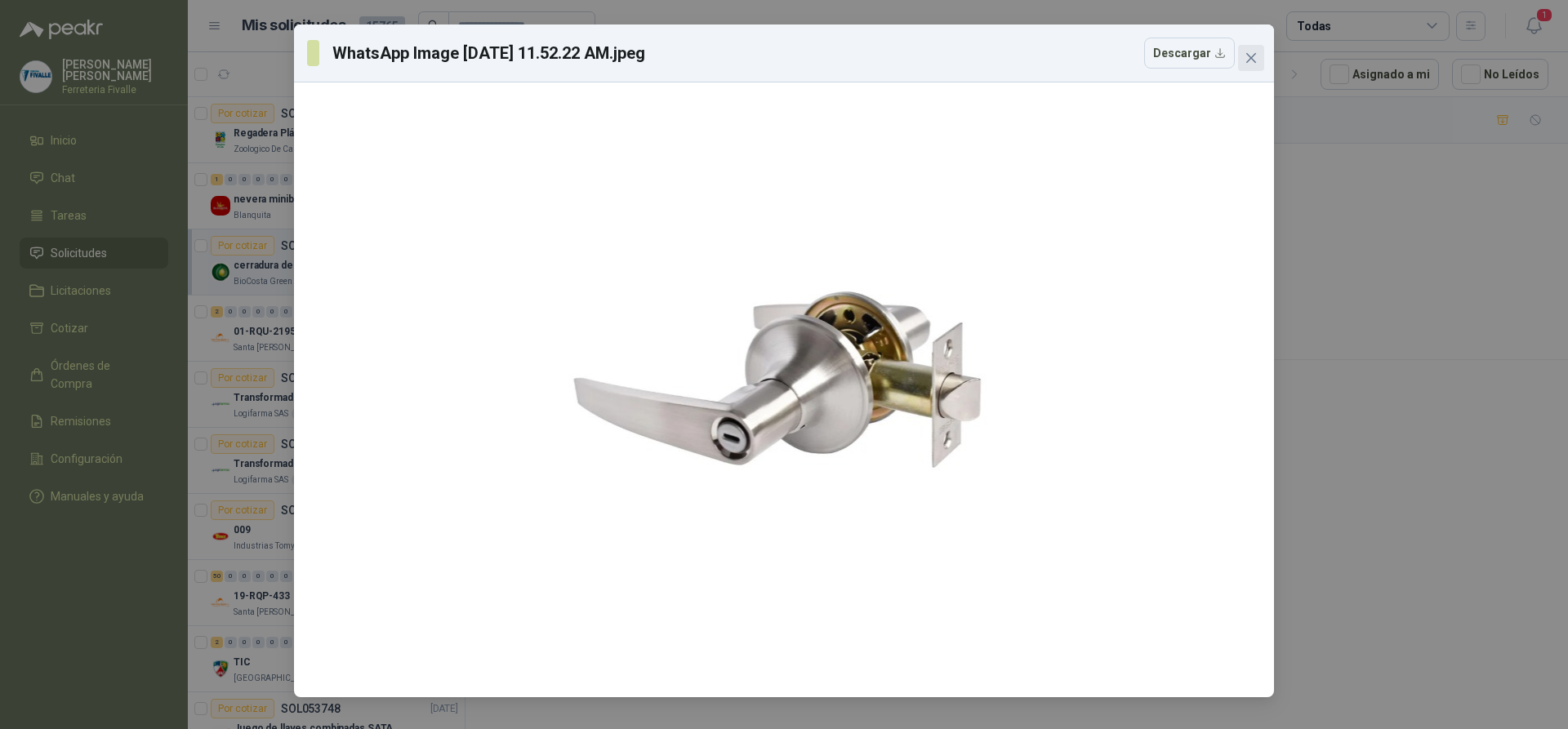
click at [1253, 56] on icon "close" at bounding box center [1252, 58] width 13 height 13
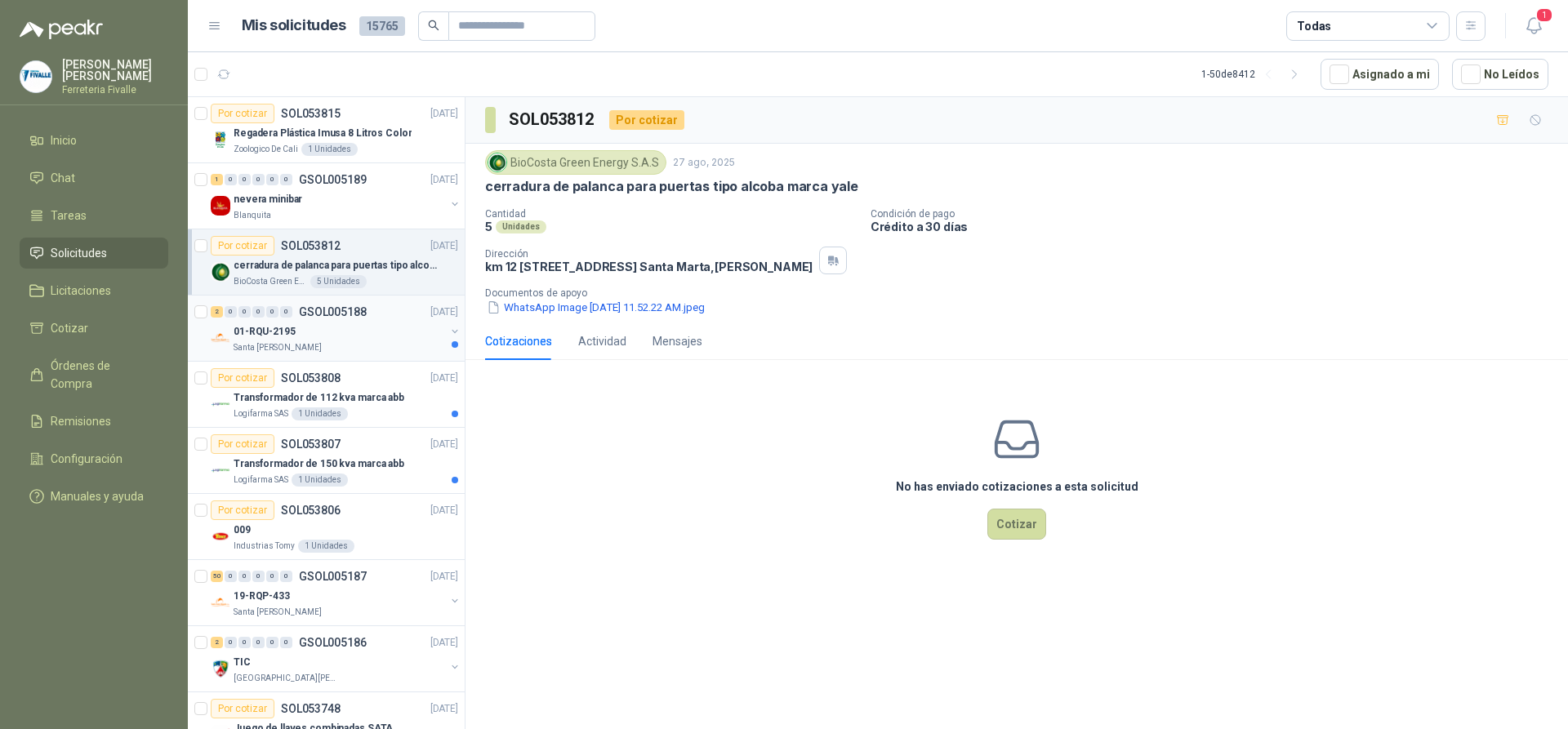
click at [358, 347] on div "Santa [PERSON_NAME]" at bounding box center [340, 348] width 212 height 13
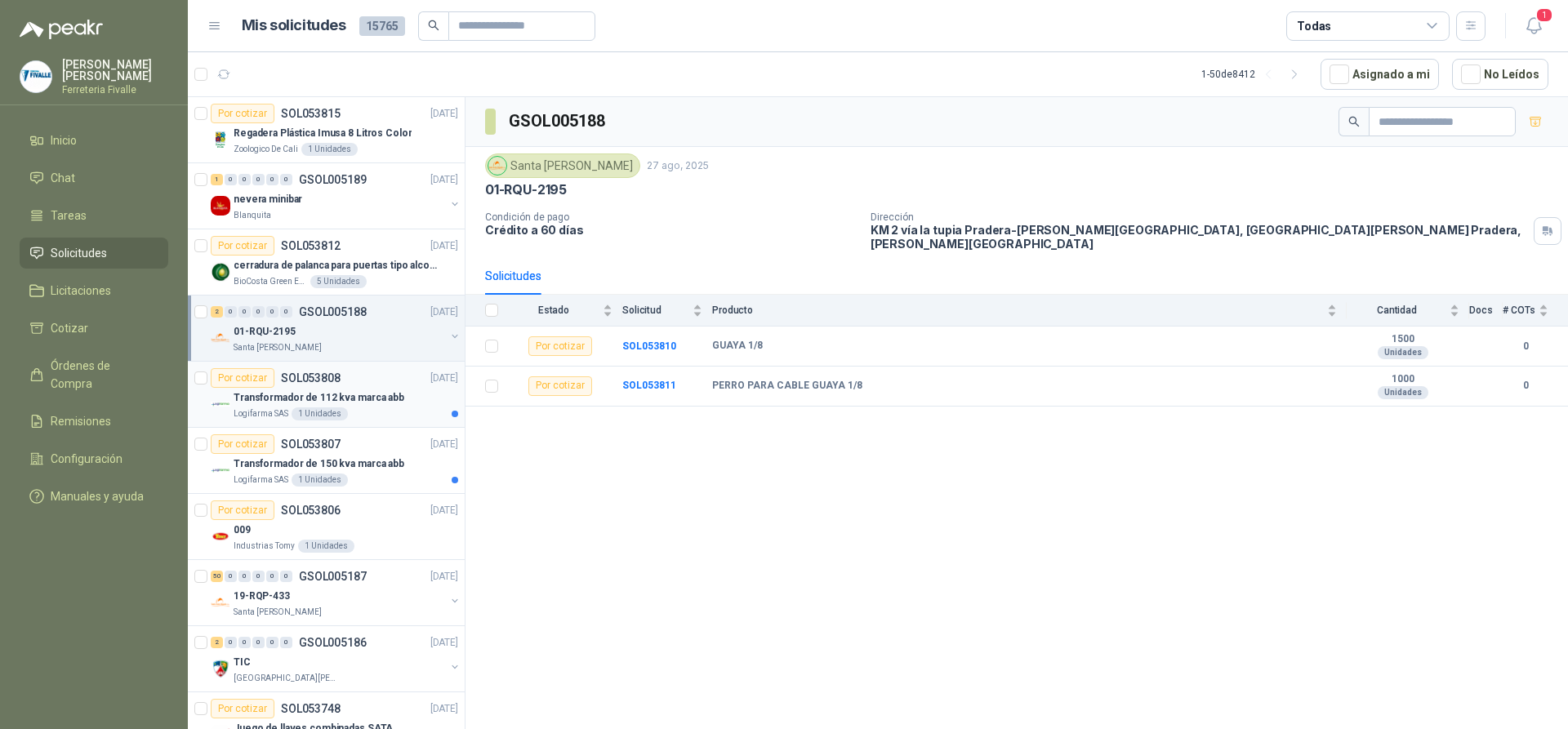
click at [399, 404] on div "Transformador de 112 kva marca abb" at bounding box center [345, 397] width 224 height 19
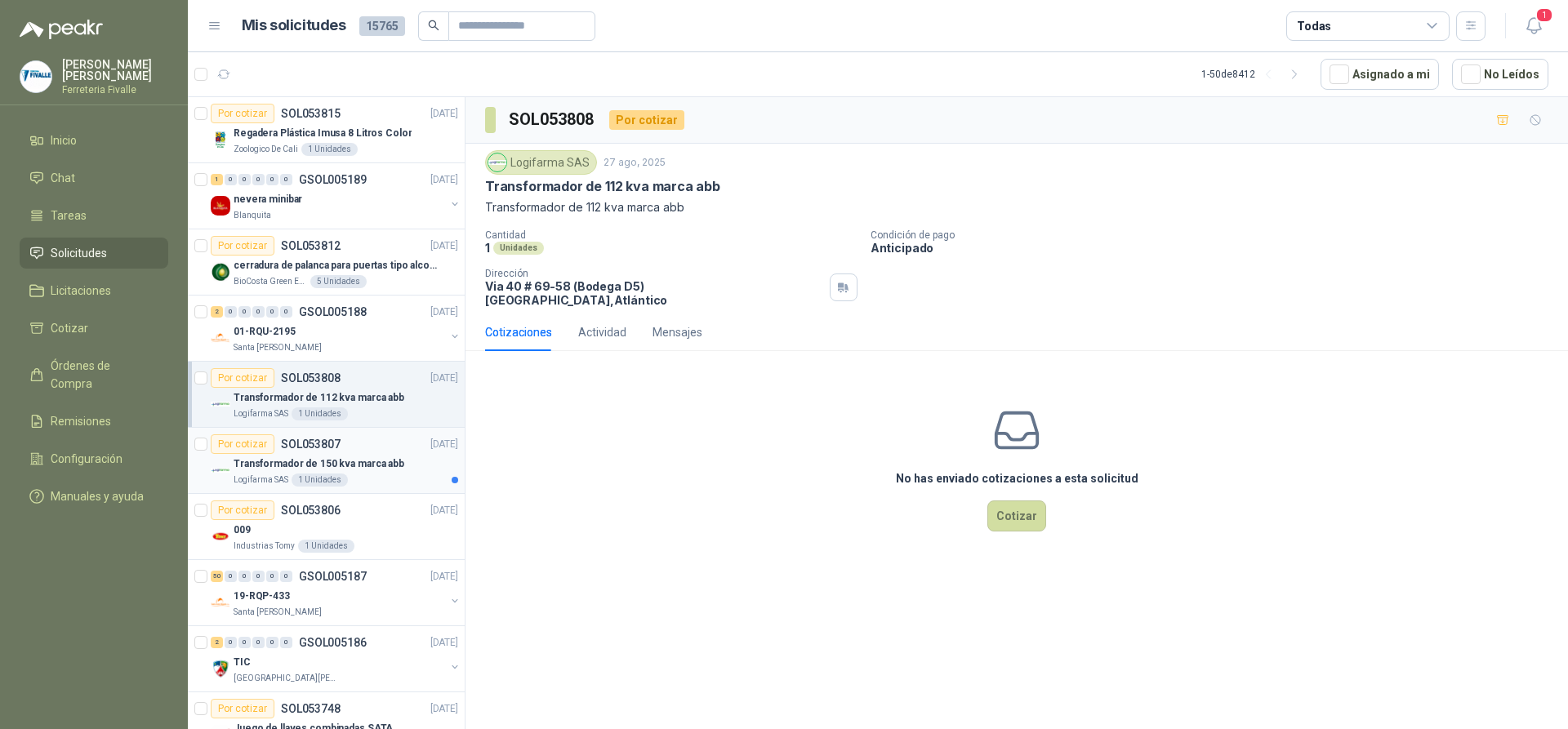
click at [393, 457] on p "Transformador de 150 kva marca abb" at bounding box center [319, 464] width 171 height 16
